Goal: Task Accomplishment & Management: Use online tool/utility

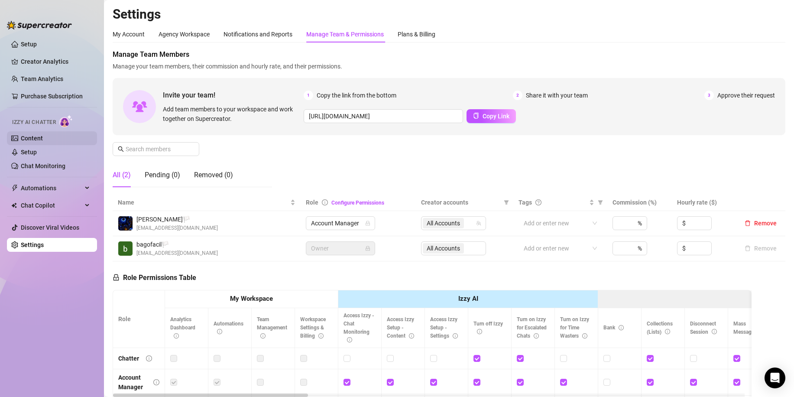
click at [43, 135] on link "Content" at bounding box center [32, 138] width 22 height 7
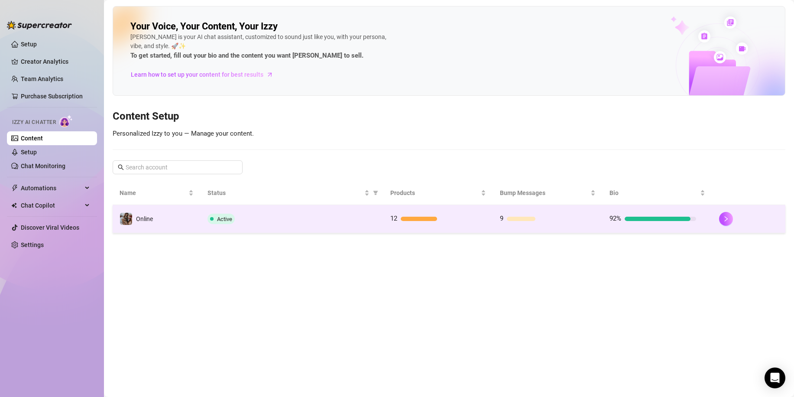
click at [328, 230] on td "Active" at bounding box center [292, 219] width 183 height 28
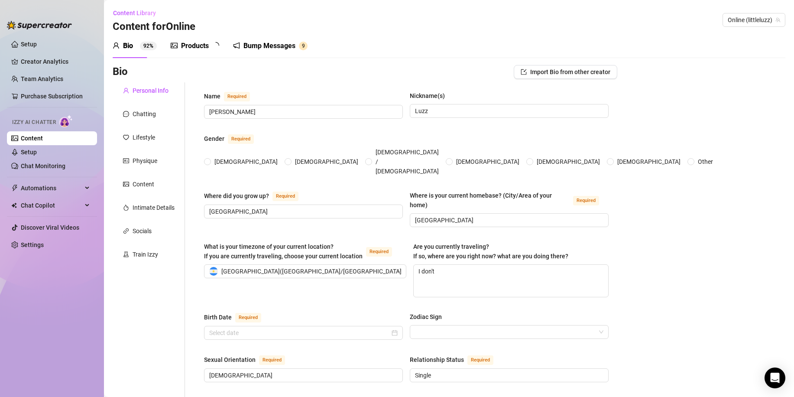
radio input "true"
type input "[DATE]"
click at [33, 188] on span "Automations" at bounding box center [52, 188] width 62 height 14
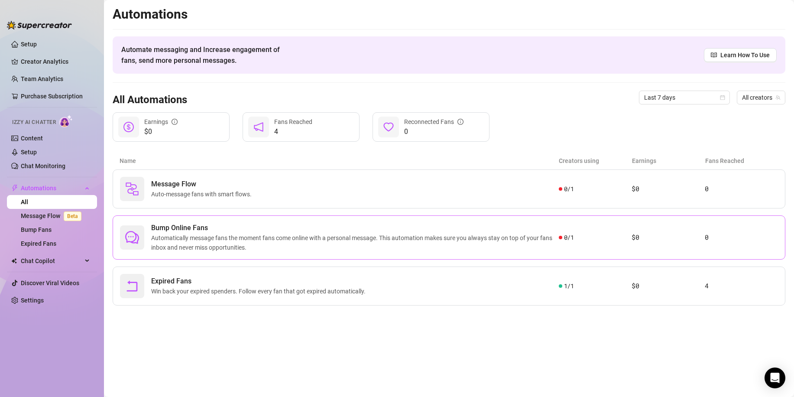
click at [198, 229] on span "Bump Online Fans" at bounding box center [355, 228] width 408 height 10
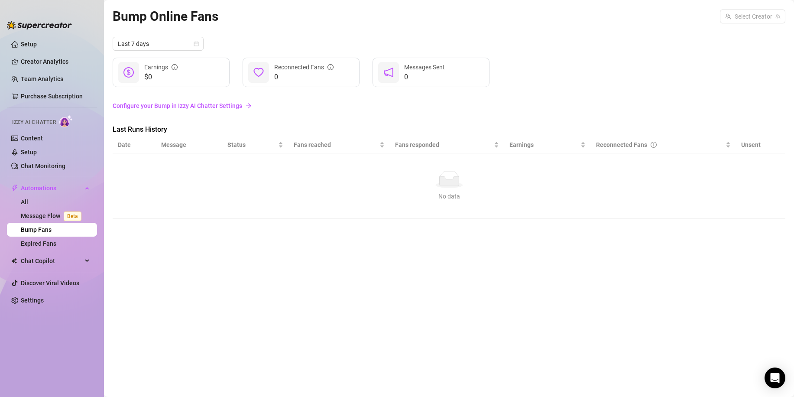
click at [196, 110] on link "Configure your Bump in Izzy AI Chatter Settings" at bounding box center [449, 106] width 673 height 10
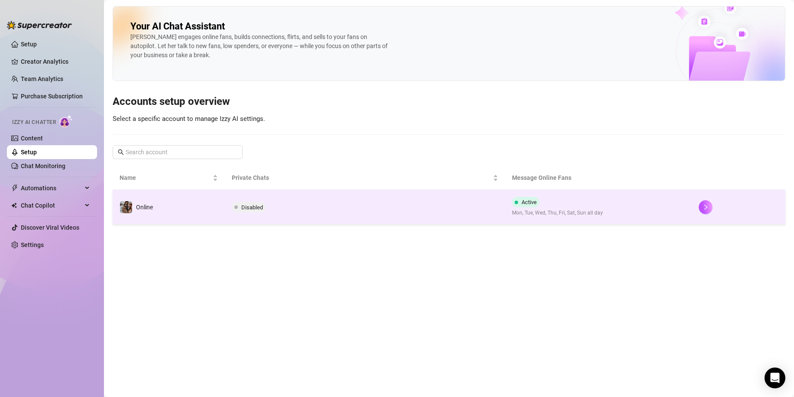
click at [296, 215] on td "Disabled" at bounding box center [365, 207] width 280 height 35
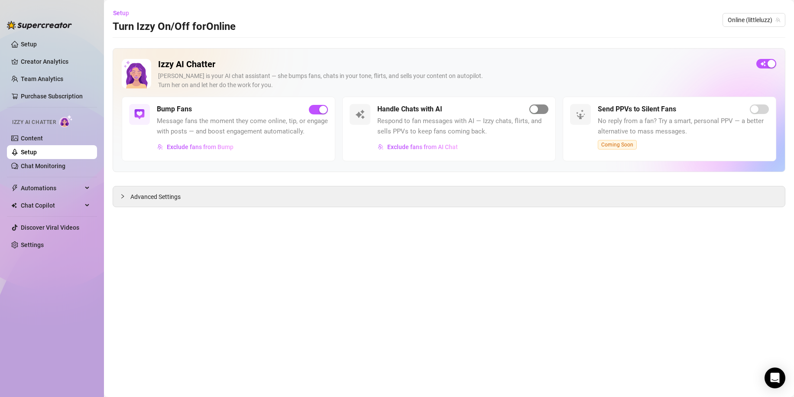
click at [536, 110] on div "button" at bounding box center [534, 109] width 8 height 8
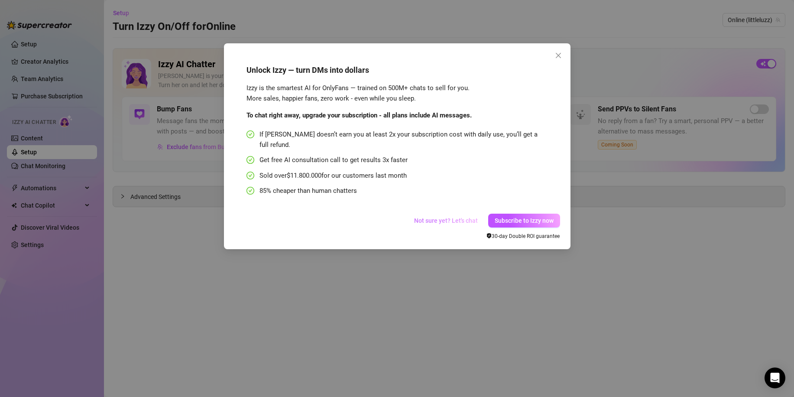
click at [453, 217] on span "Not sure yet? Let's chat" at bounding box center [446, 220] width 64 height 7
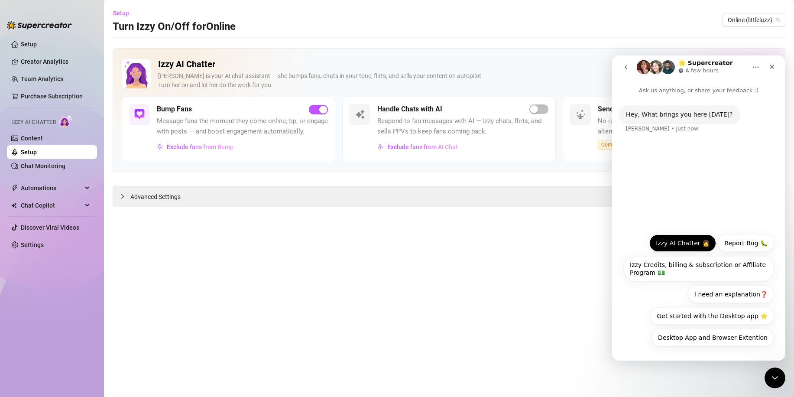
click at [676, 236] on button "Izzy AI Chatter 👩" at bounding box center [683, 242] width 67 height 17
click at [679, 243] on button "Izzy AI Chatter 👩" at bounding box center [683, 242] width 67 height 17
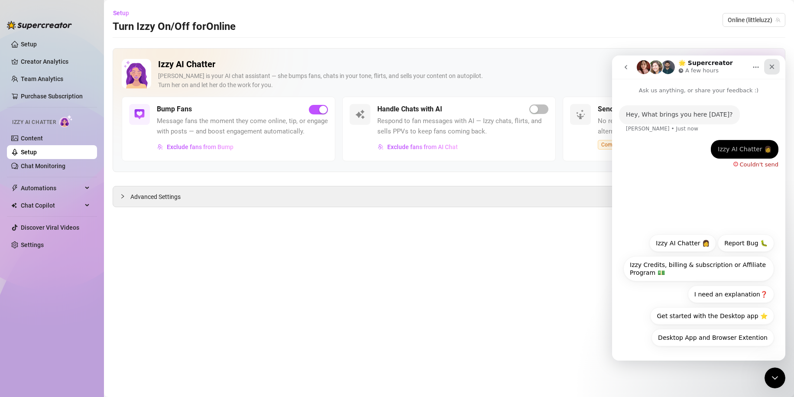
click at [776, 65] on div "Close" at bounding box center [772, 67] width 16 height 16
